Goal: Transaction & Acquisition: Purchase product/service

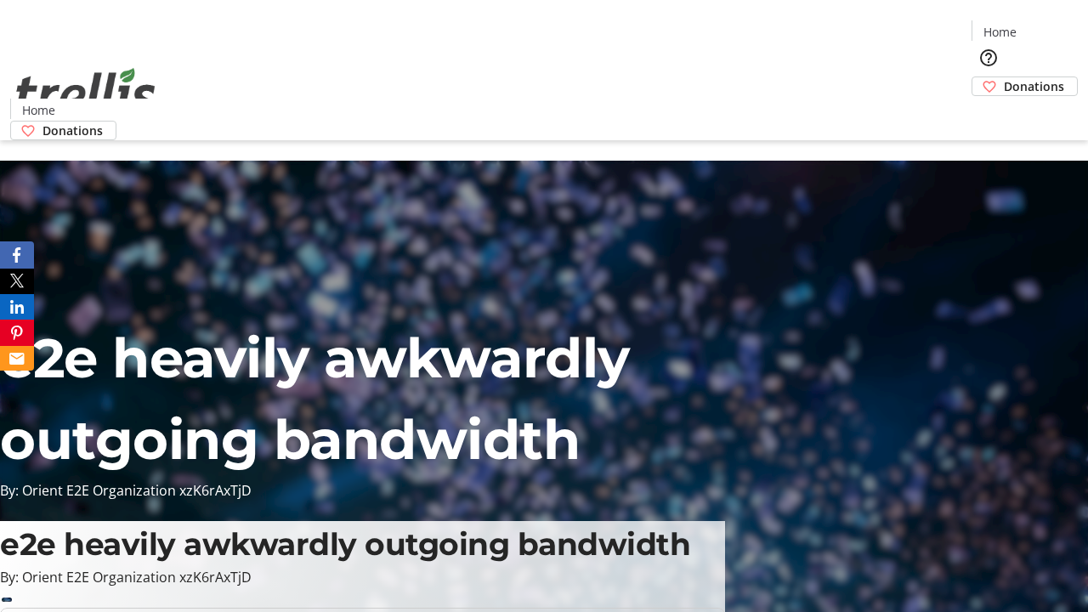
click at [1004, 77] on span "Donations" at bounding box center [1034, 86] width 60 height 18
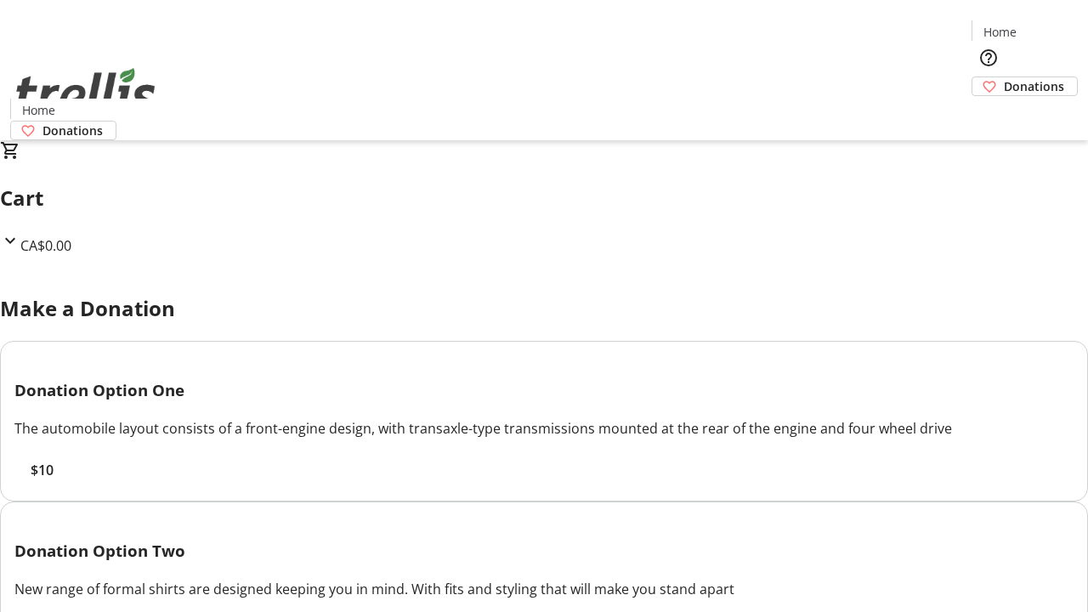
select select "CA"
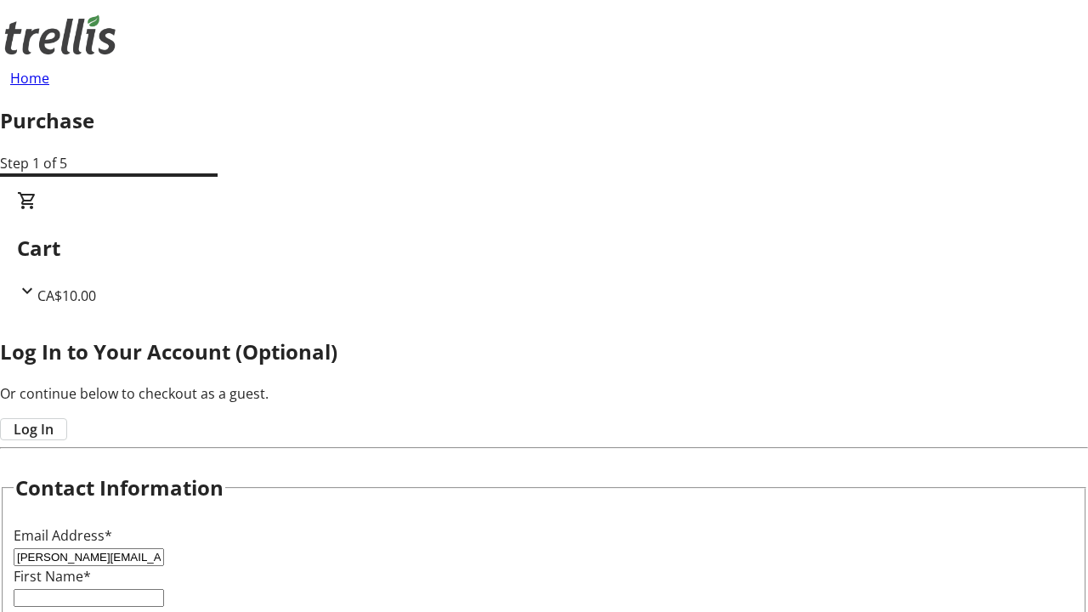
type input "[PERSON_NAME][EMAIL_ADDRESS][DOMAIN_NAME]"
type input "[PERSON_NAME]"
type input "[STREET_ADDRESS][PERSON_NAME]"
type input "Kelowna"
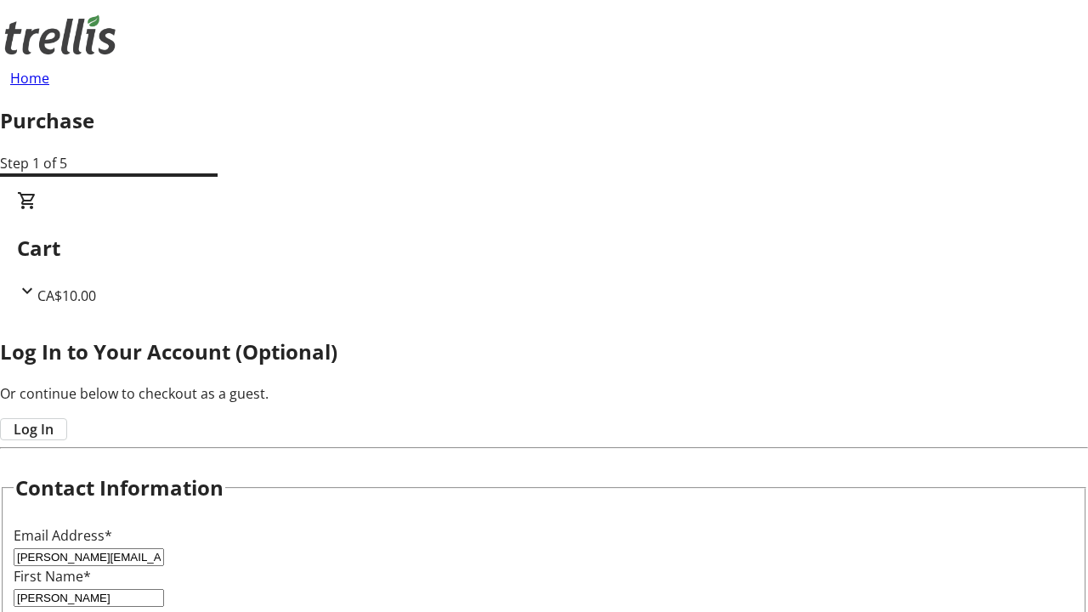
select select "BC"
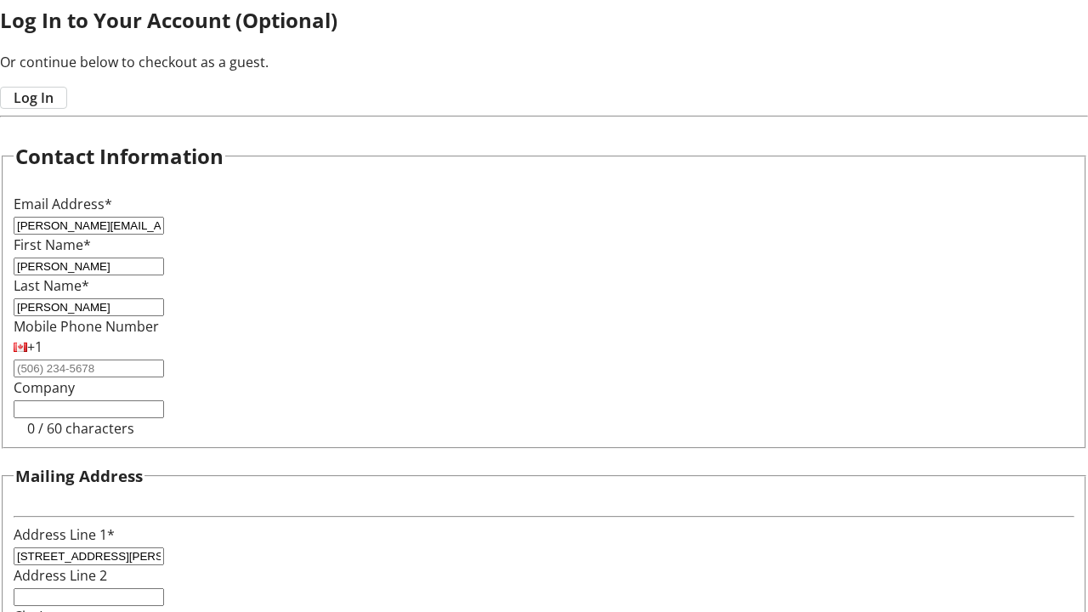
type input "Kelowna"
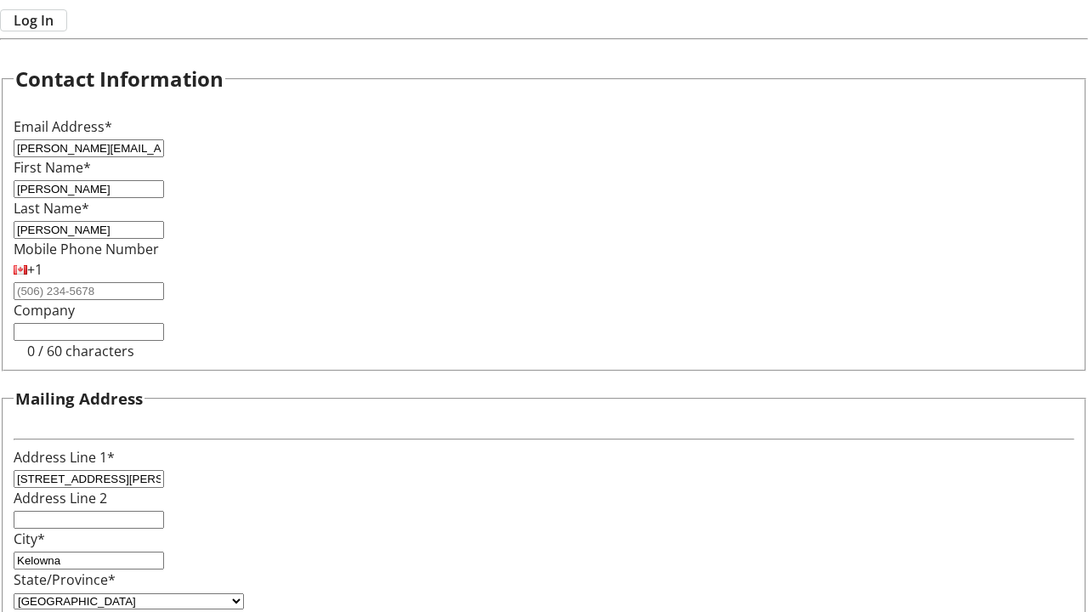
type input "V1Y 0C2"
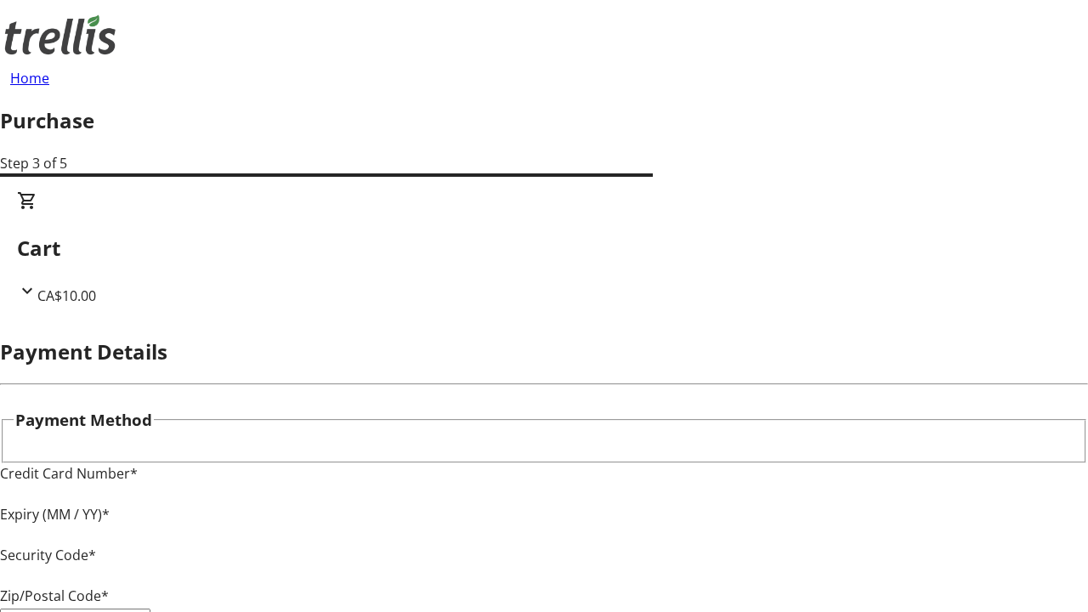
type input "V1Y 0C2"
